Goal: Information Seeking & Learning: Learn about a topic

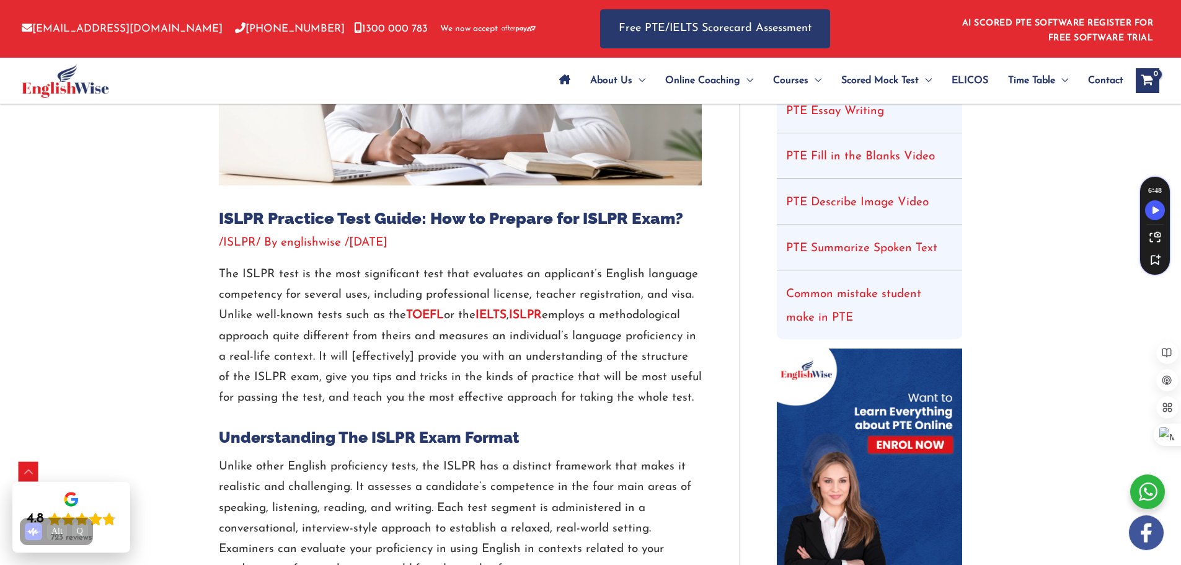
scroll to position [372, 0]
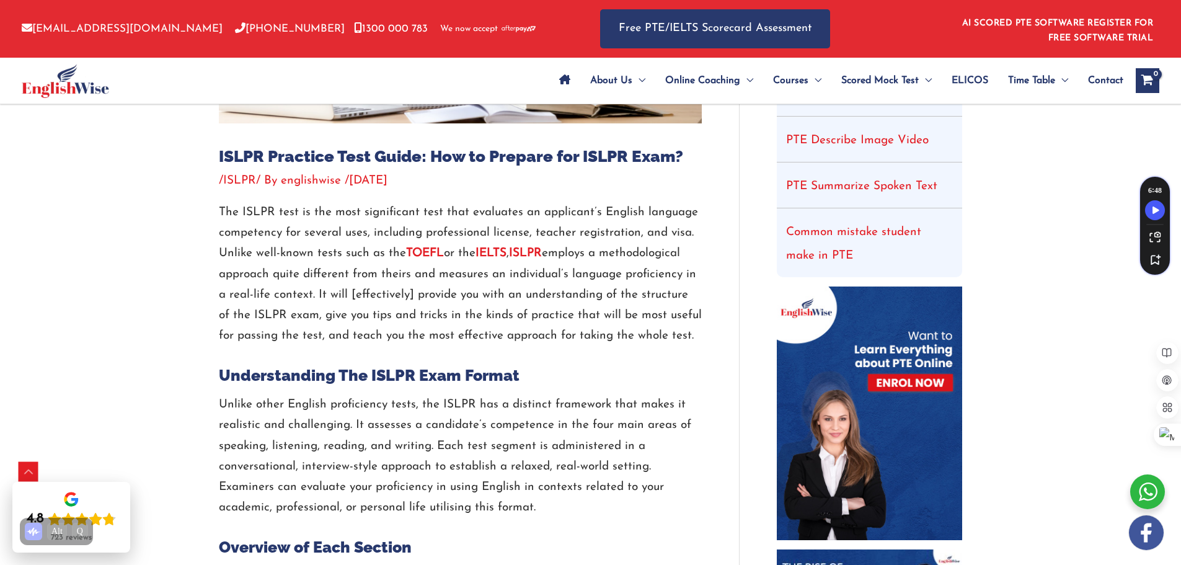
click at [536, 249] on strong "ISLPR" at bounding box center [525, 253] width 33 height 12
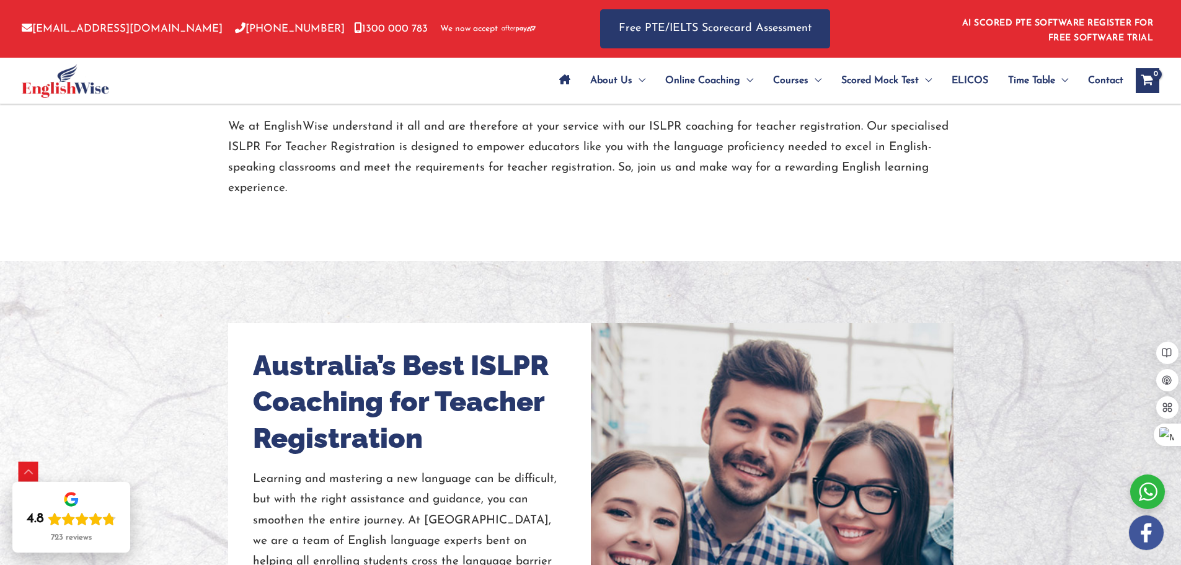
scroll to position [663, 0]
